Goal: Task Accomplishment & Management: Complete application form

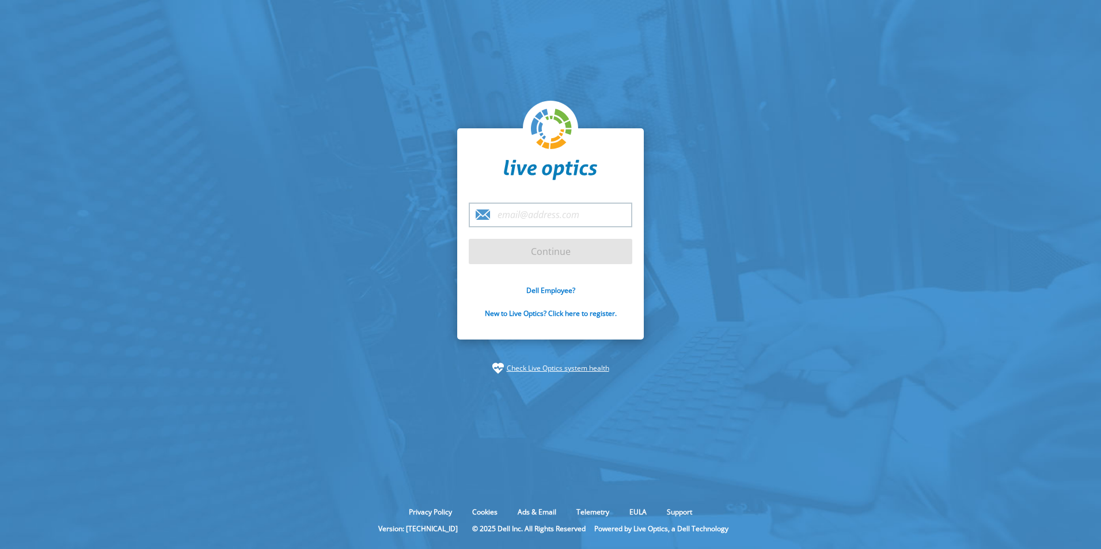
drag, startPoint x: 542, startPoint y: 207, endPoint x: 533, endPoint y: 197, distance: 13.4
click at [542, 207] on input "email" at bounding box center [551, 215] width 164 height 25
type input "collin.schwab@dell.com"
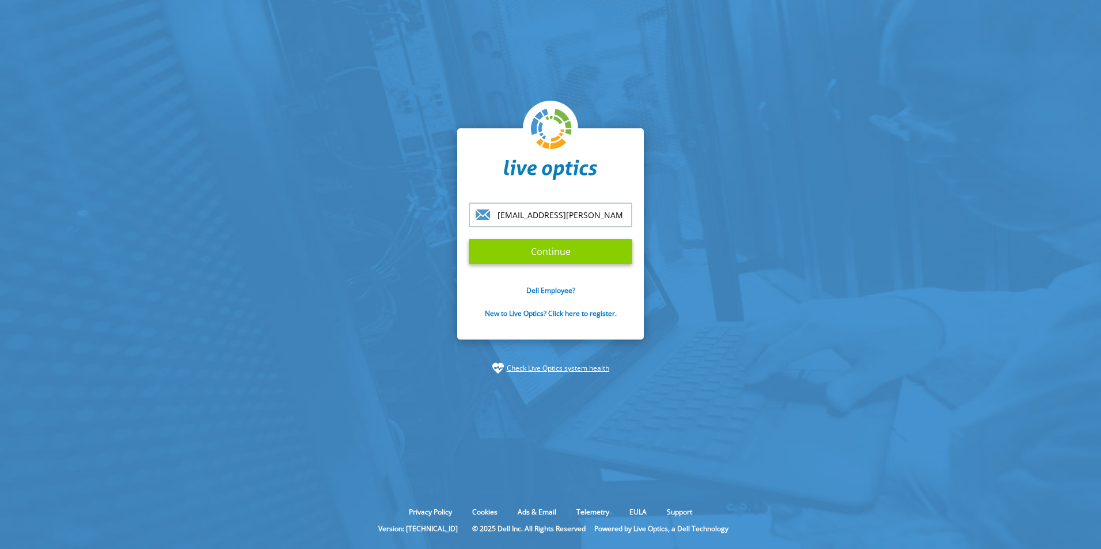
click at [567, 260] on input "Continue" at bounding box center [551, 251] width 164 height 25
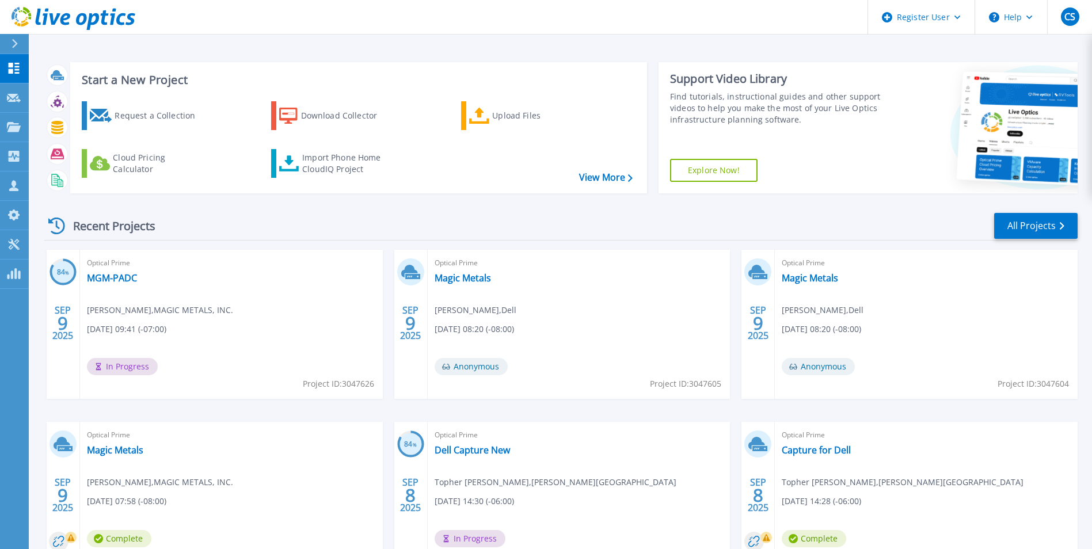
click at [18, 45] on div at bounding box center [19, 44] width 18 height 20
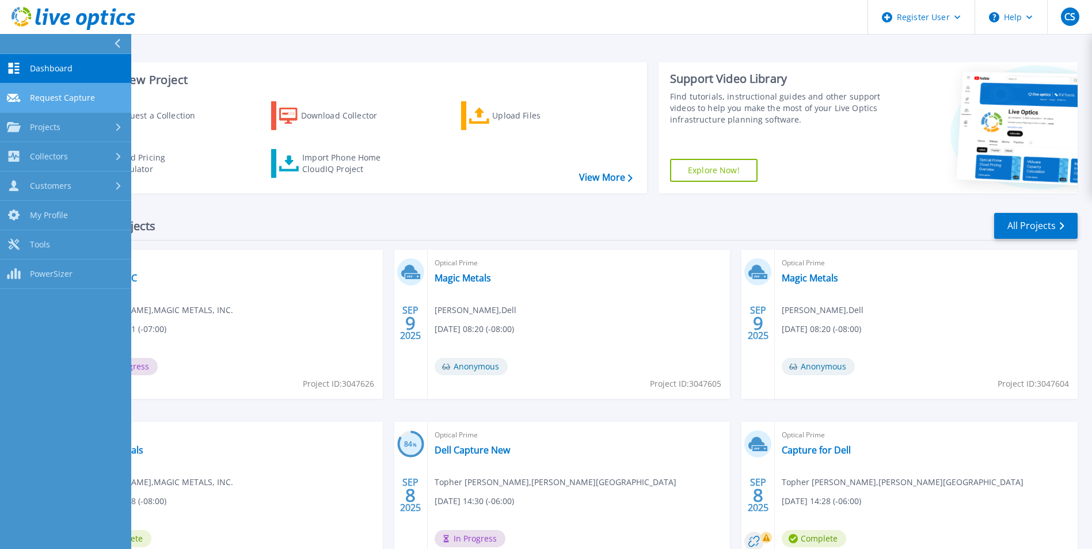
click at [55, 104] on link "Request Capture Request Capture" at bounding box center [65, 97] width 131 height 29
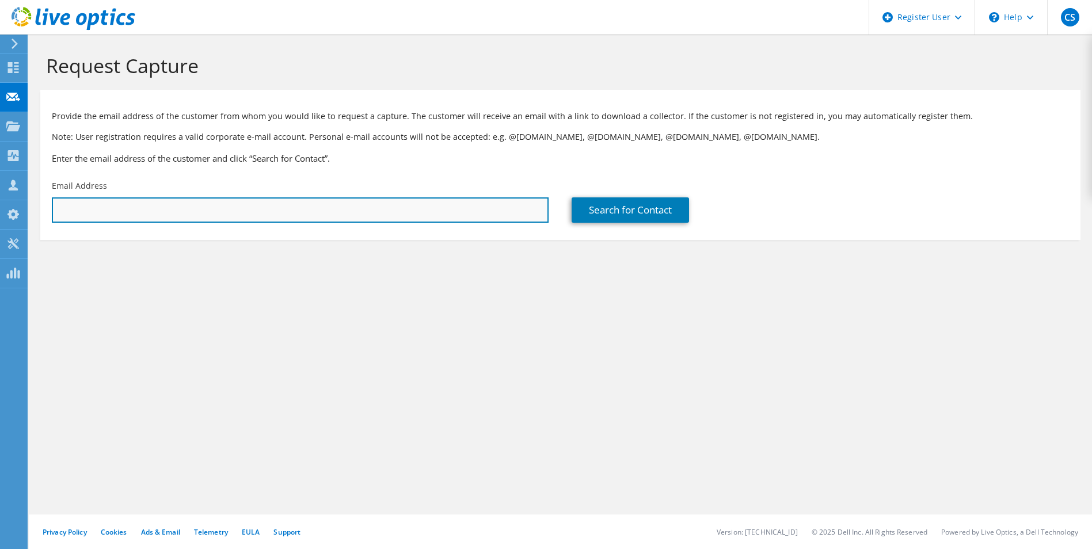
click at [155, 208] on input "text" at bounding box center [300, 209] width 497 height 25
click at [191, 218] on input "text" at bounding box center [300, 209] width 497 height 25
paste input "[EMAIL_ADDRESS][DOMAIN_NAME]"
type input "[EMAIL_ADDRESS][DOMAIN_NAME]"
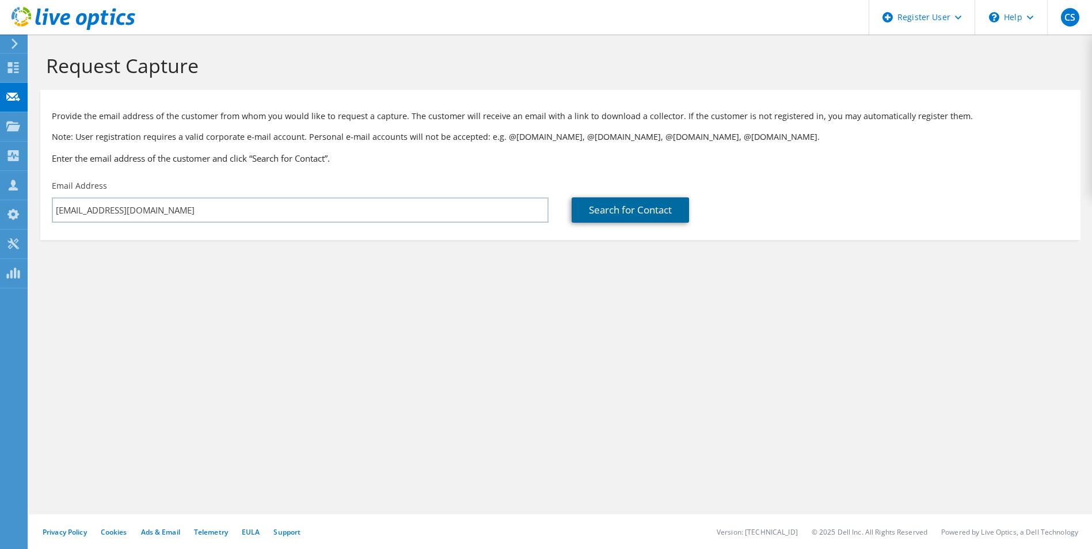
click at [616, 211] on link "Search for Contact" at bounding box center [630, 209] width 117 height 25
type input "IAS"
type input "Tiara"
type input "Menefee"
type input "[GEOGRAPHIC_DATA]"
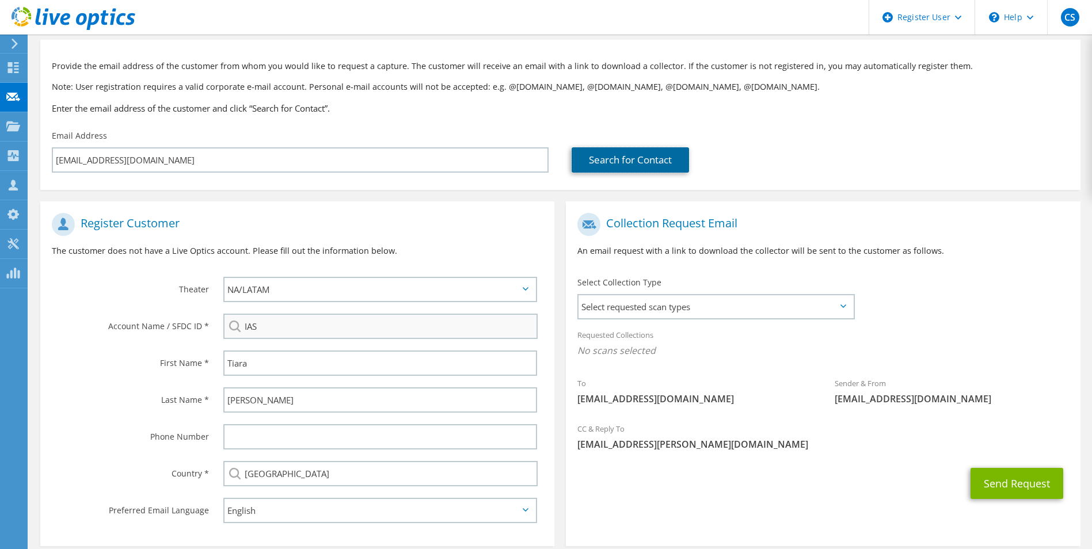
scroll to position [105, 0]
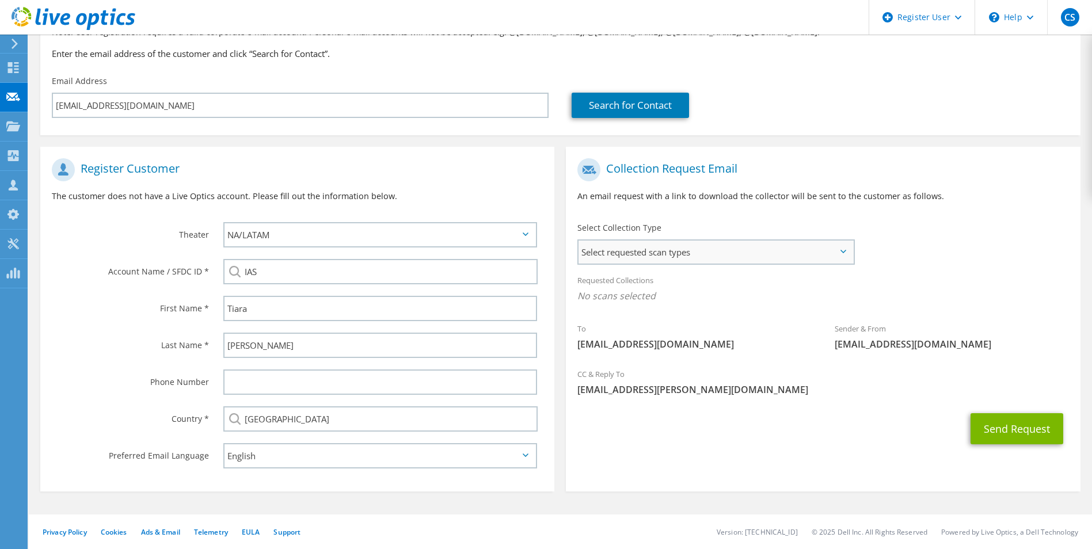
click at [700, 257] on span "Select requested scan types" at bounding box center [716, 252] width 274 height 23
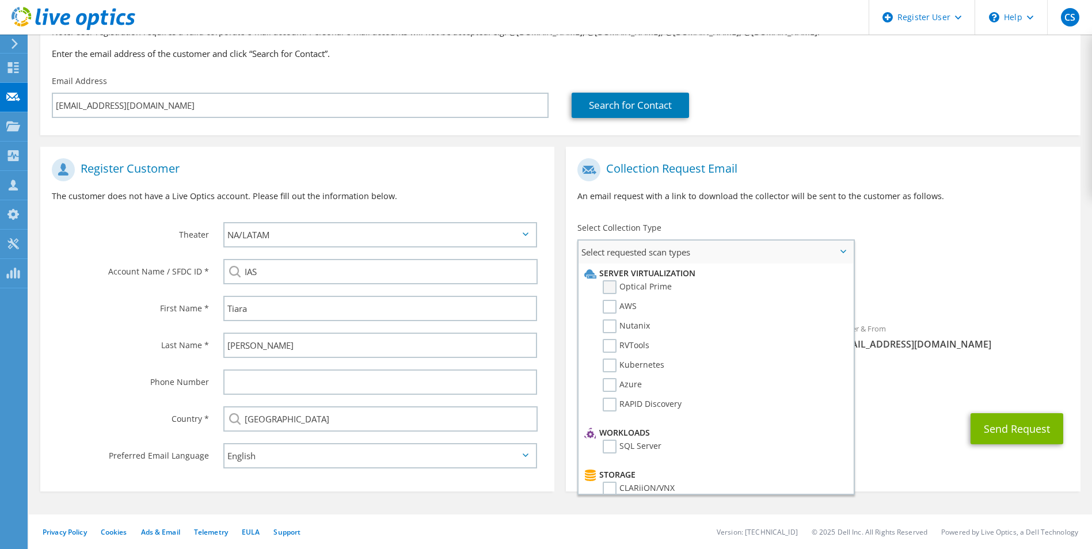
click at [649, 288] on label "Optical Prime" at bounding box center [637, 287] width 69 height 14
click at [0, 0] on input "Optical Prime" at bounding box center [0, 0] width 0 height 0
click at [808, 222] on div "Select Collection Type Select requested scan types Server Virtualization Optica…" at bounding box center [715, 242] width 277 height 40
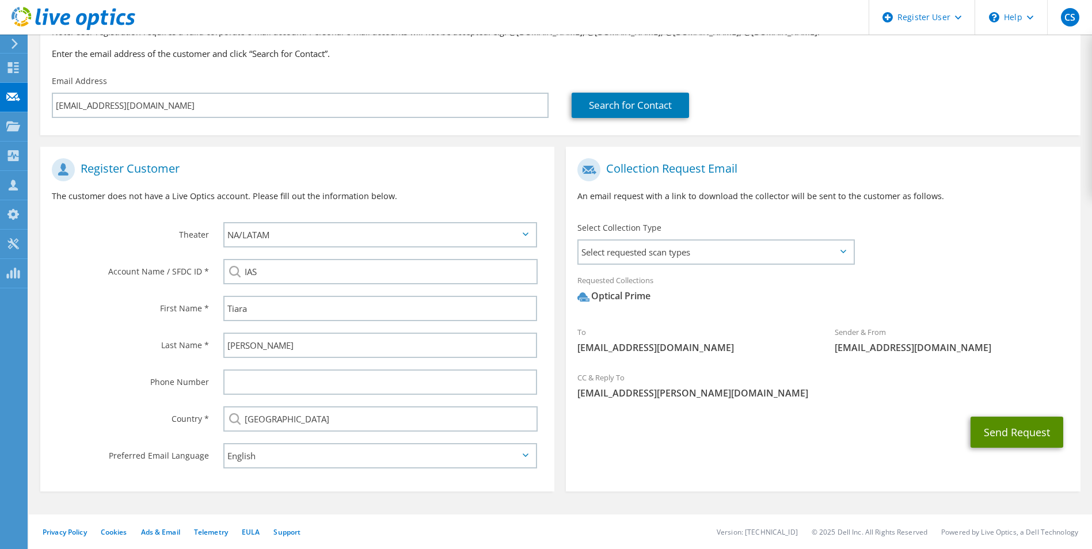
click at [991, 439] on button "Send Request" at bounding box center [1017, 432] width 93 height 31
